Goal: Check status: Check status

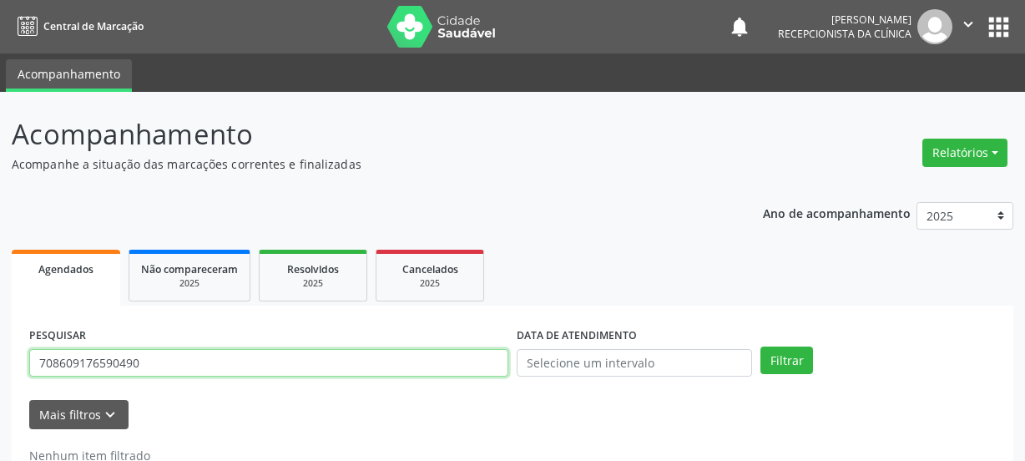
scroll to position [49, 0]
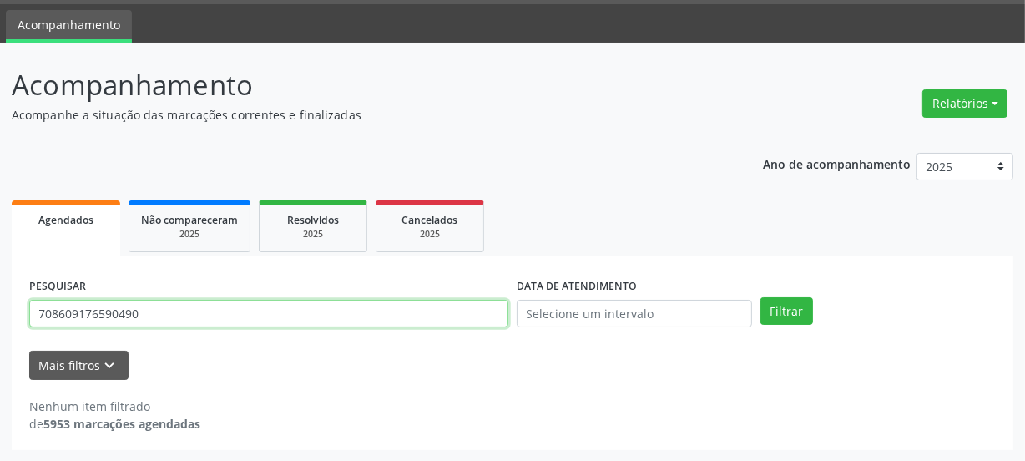
drag, startPoint x: 0, startPoint y: 0, endPoint x: 0, endPoint y: 285, distance: 285.4
click at [0, 310] on div "Acompanhamento Acompanhe a situação das marcações correntes e finalizadas Relat…" at bounding box center [512, 252] width 1025 height 419
type input "700505936998460"
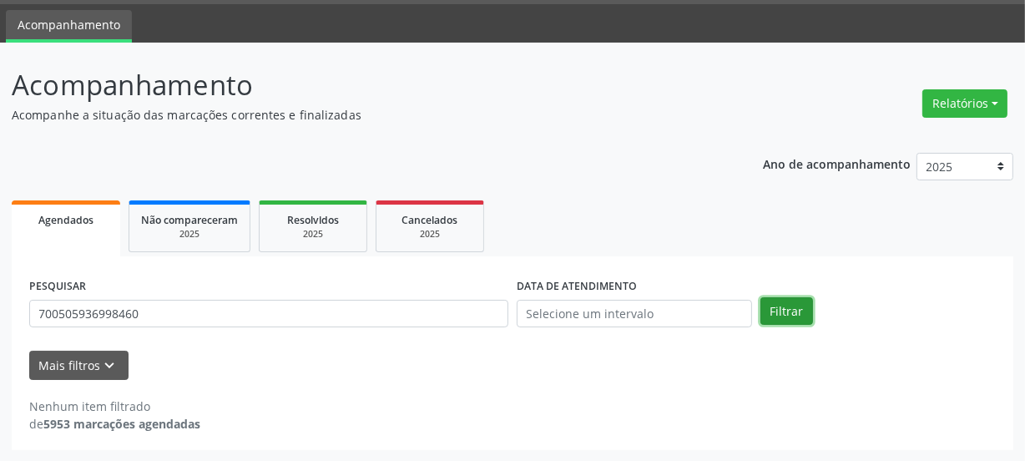
click at [793, 311] on button "Filtrar" at bounding box center [786, 311] width 53 height 28
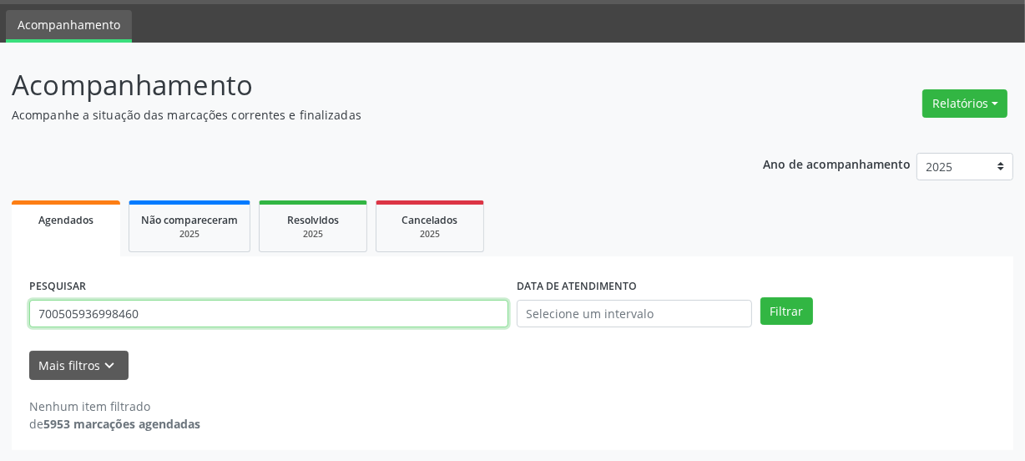
click at [159, 310] on input "700505936998460" at bounding box center [268, 314] width 479 height 28
drag, startPoint x: 139, startPoint y: 313, endPoint x: 0, endPoint y: 306, distance: 138.7
click at [0, 313] on div "Acompanhamento Acompanhe a situação das marcações correntes e finalizadas Relat…" at bounding box center [512, 252] width 1025 height 419
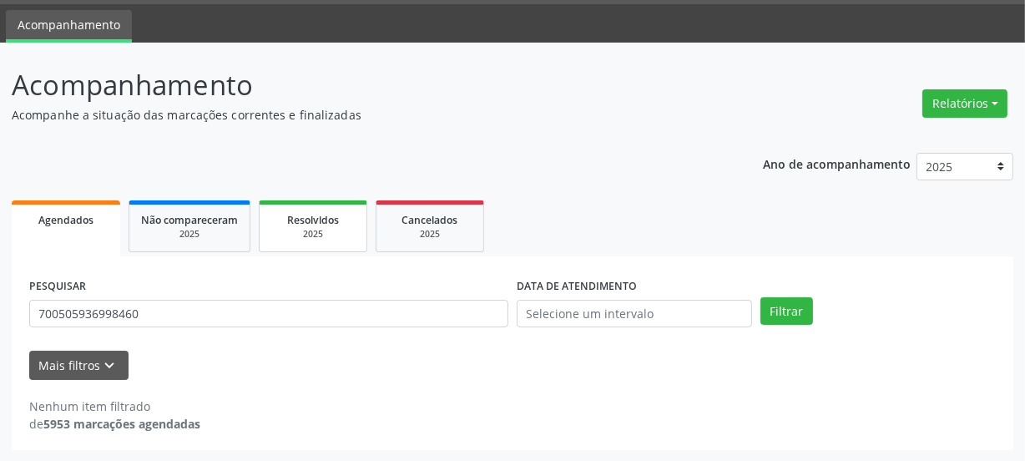
click at [285, 219] on div "Resolvidos" at bounding box center [312, 219] width 83 height 18
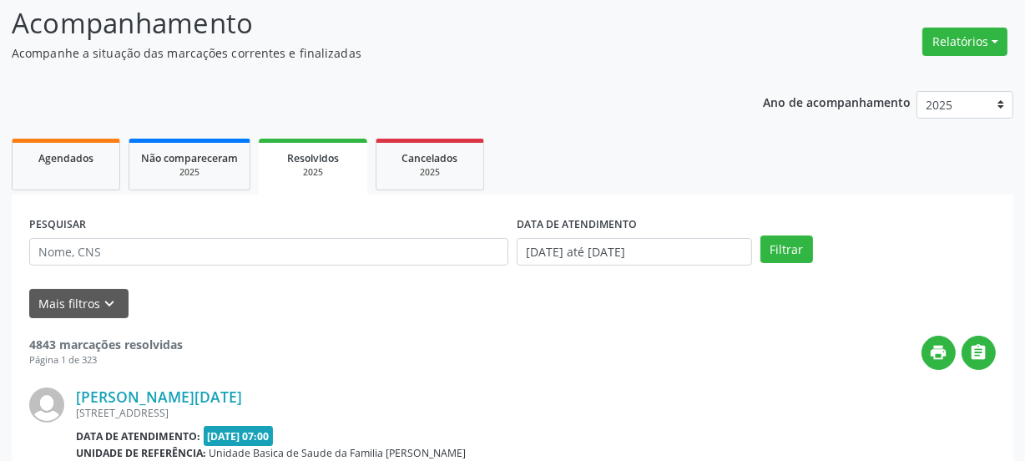
scroll to position [85, 0]
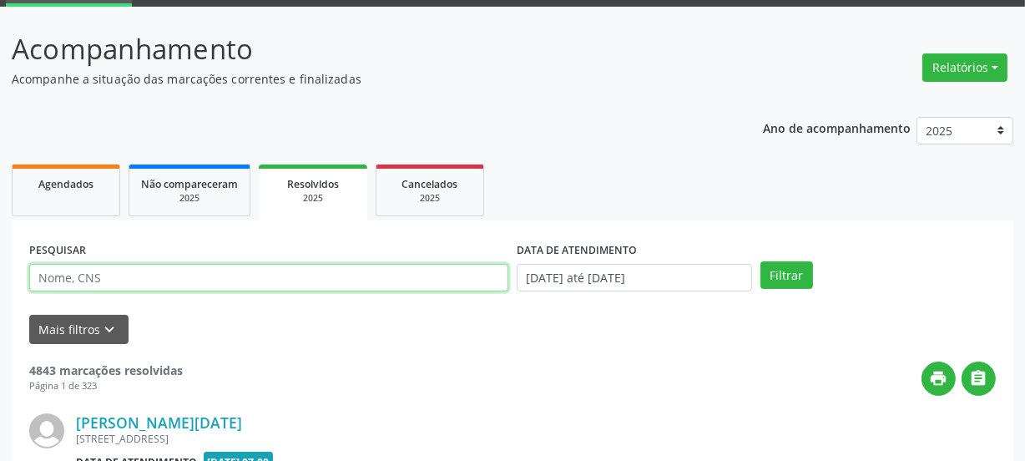
click at [351, 270] on input "text" at bounding box center [268, 278] width 479 height 28
paste input "700505936998460"
type input "700505936998460"
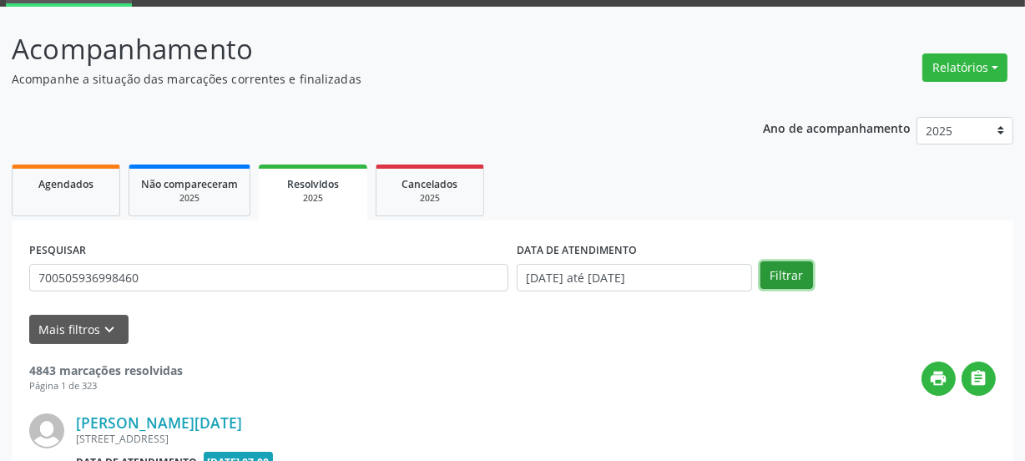
click at [780, 277] on button "Filtrar" at bounding box center [786, 275] width 53 height 28
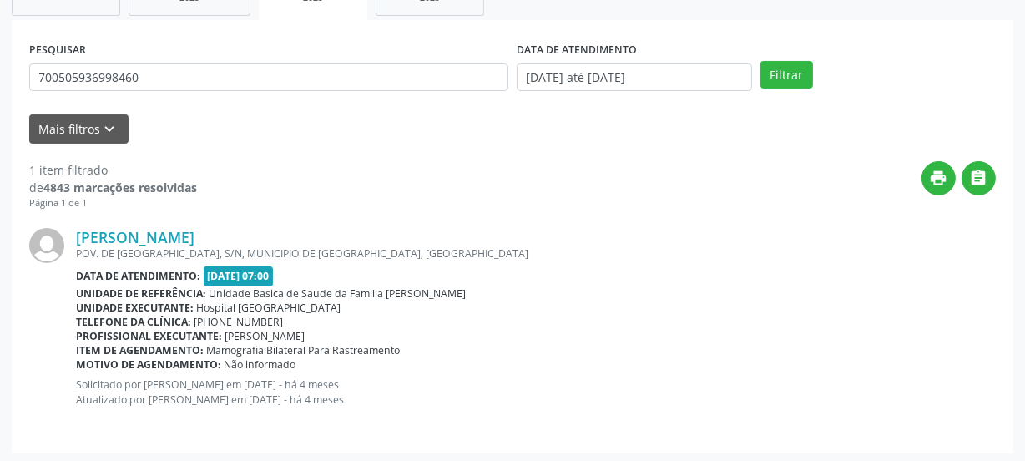
scroll to position [289, 0]
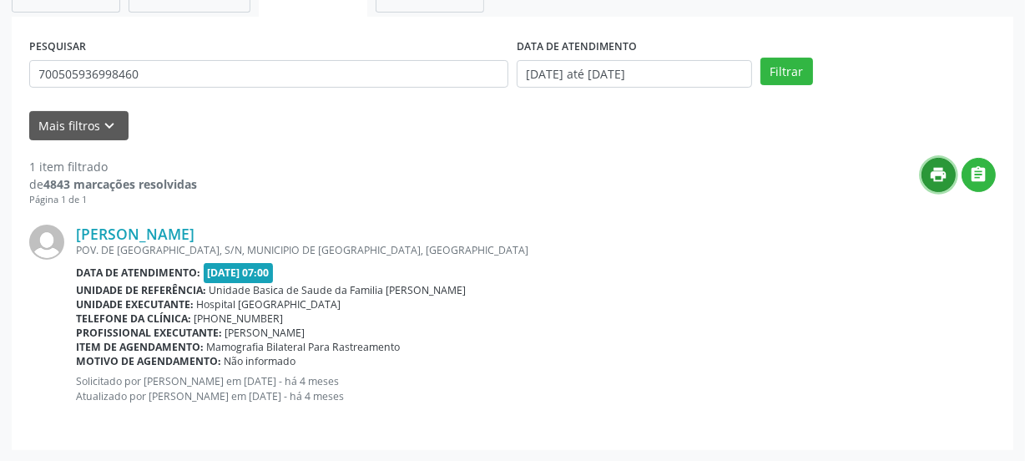
click at [940, 177] on icon "print" at bounding box center [939, 174] width 18 height 18
click at [977, 174] on icon "" at bounding box center [979, 174] width 18 height 18
click at [931, 175] on icon "print" at bounding box center [939, 174] width 18 height 18
